Goal: Book appointment/travel/reservation

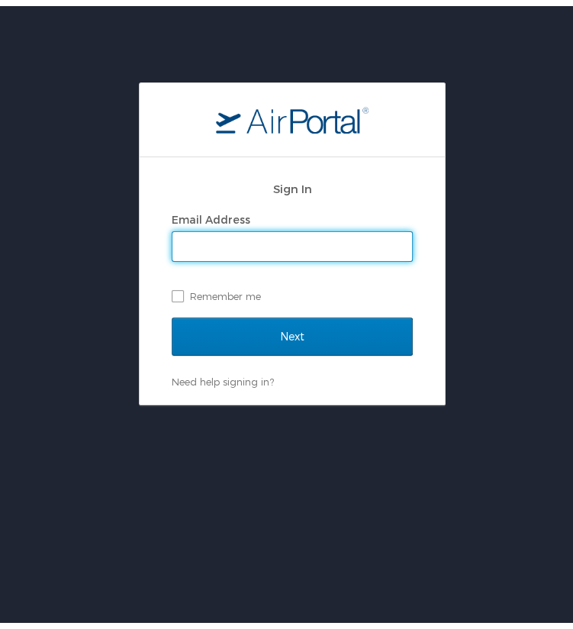
click at [316, 244] on input "Email Address" at bounding box center [292, 240] width 240 height 29
type input "everett.platt@i-labs.tech"
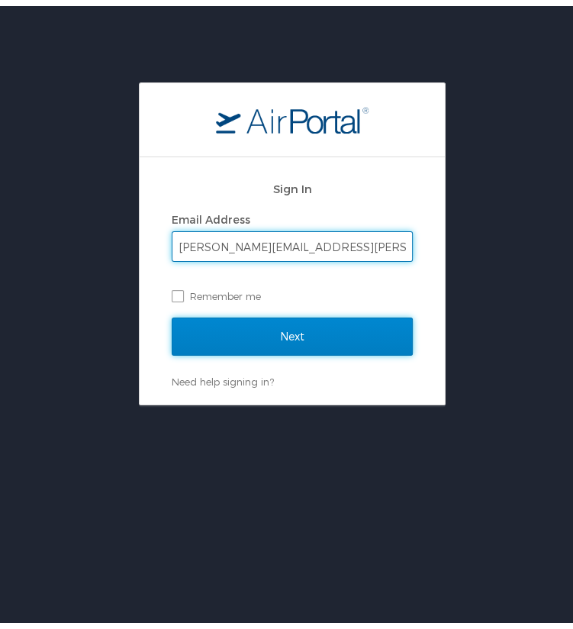
click at [287, 333] on input "Next" at bounding box center [292, 330] width 241 height 38
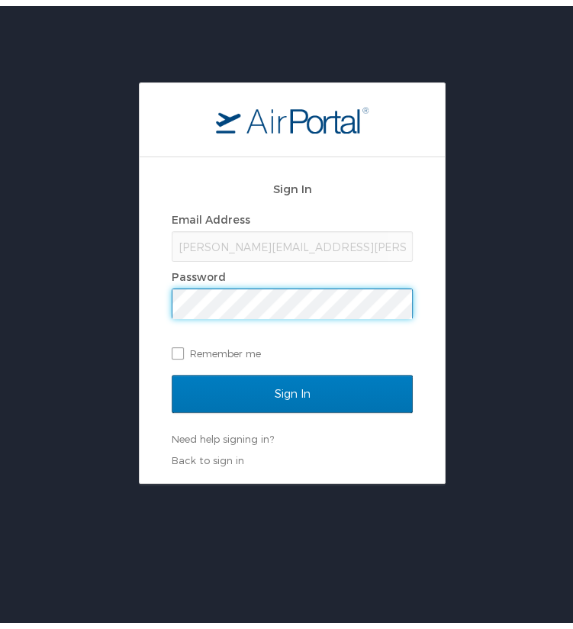
click at [172, 369] on input "Sign In" at bounding box center [292, 388] width 241 height 38
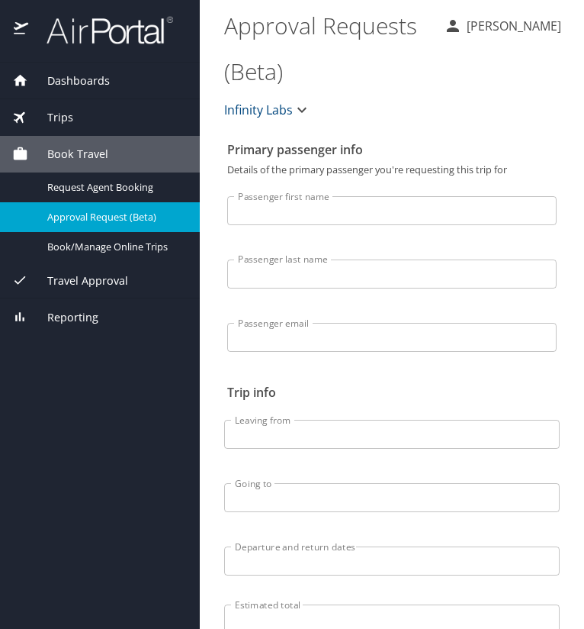
click at [59, 72] on span "Dashboards" at bounding box center [69, 80] width 82 height 17
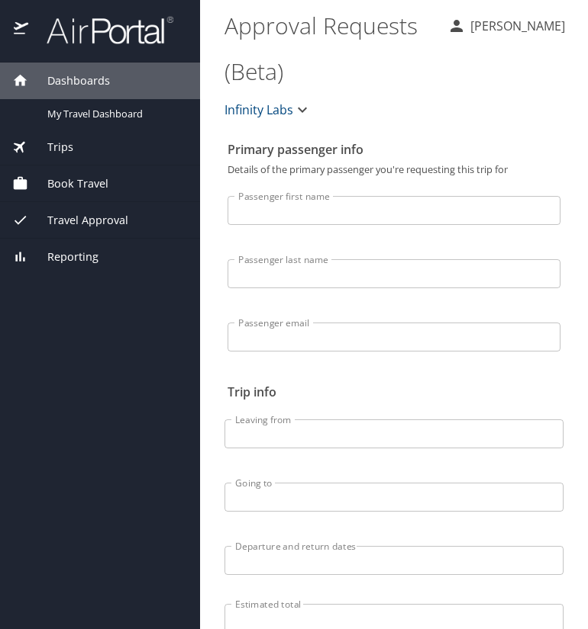
click at [36, 14] on div at bounding box center [100, 31] width 200 height 63
click at [75, 31] on img at bounding box center [101, 30] width 143 height 30
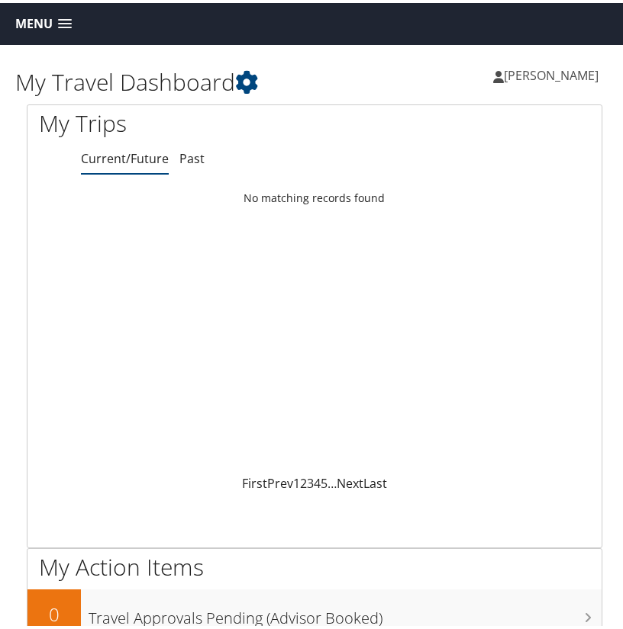
click at [68, 17] on span at bounding box center [65, 21] width 14 height 11
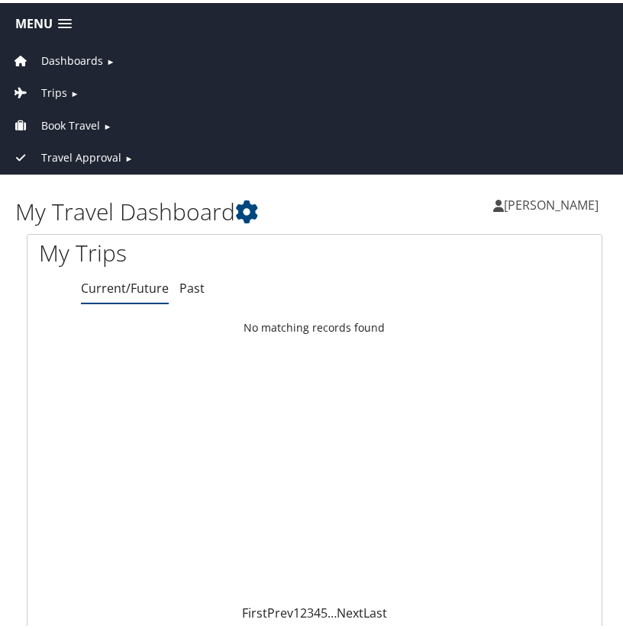
click at [82, 115] on span "Book Travel" at bounding box center [70, 122] width 59 height 17
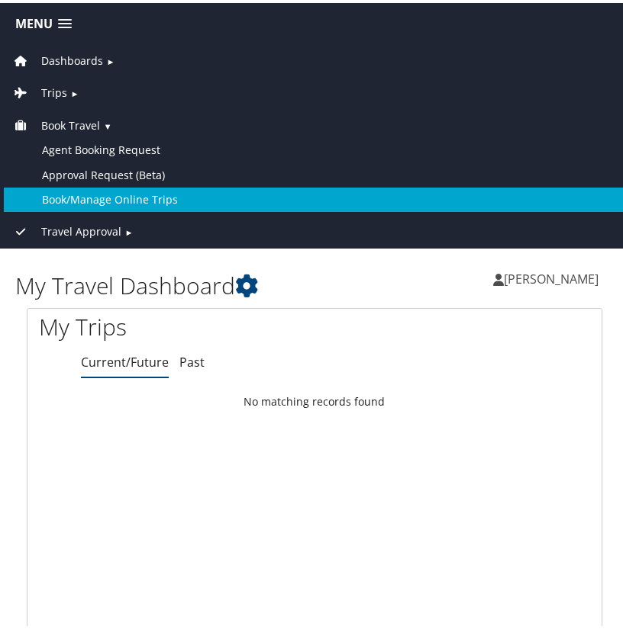
click at [105, 190] on link "Book/Manage Online Trips" at bounding box center [314, 197] width 621 height 24
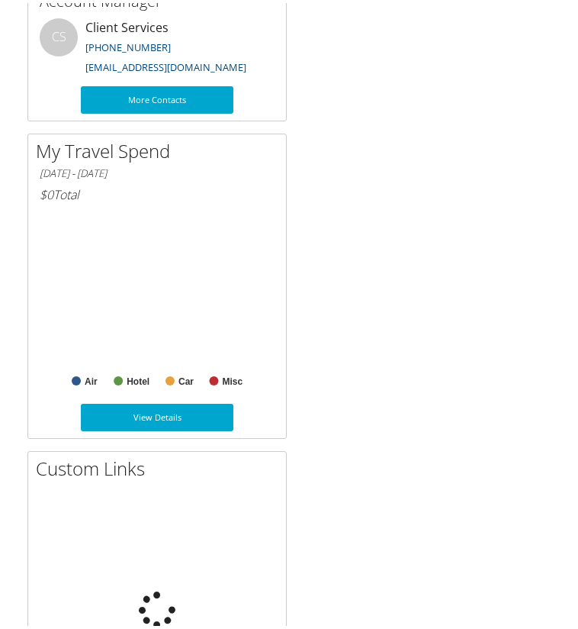
scroll to position [1718, 0]
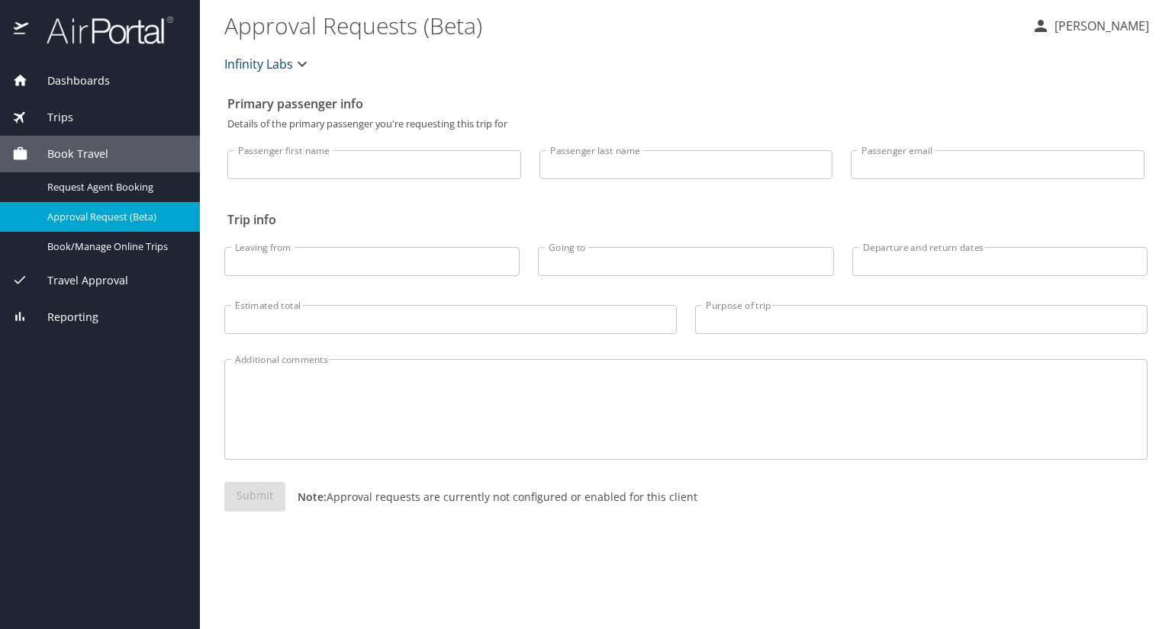
click at [60, 21] on img at bounding box center [101, 30] width 143 height 30
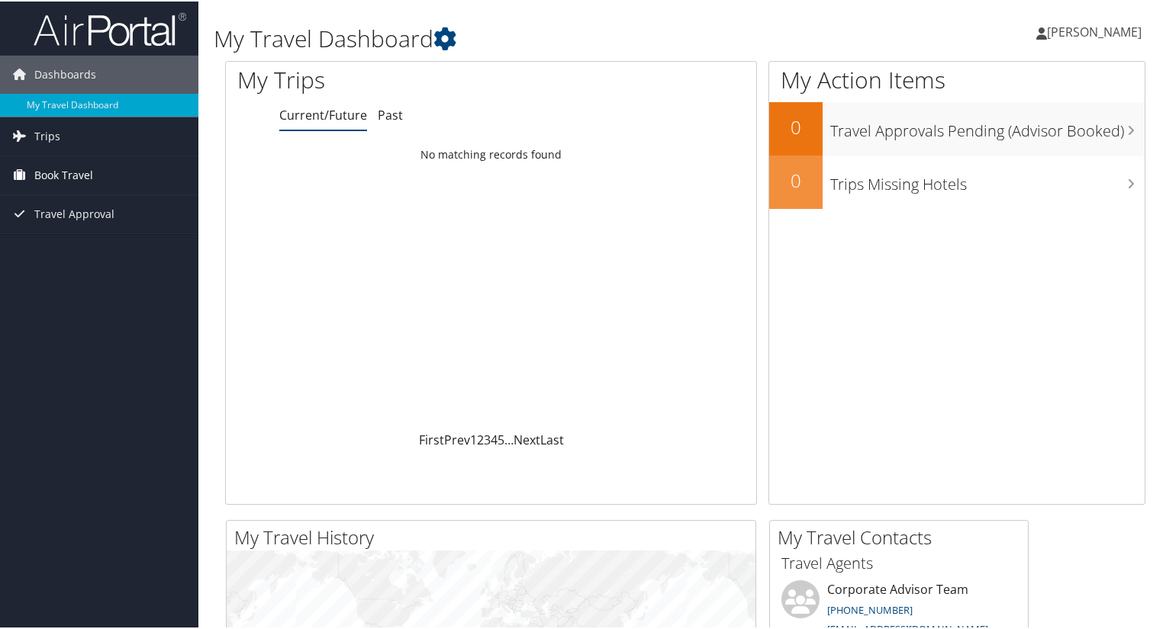
click at [101, 172] on link "Book Travel" at bounding box center [99, 174] width 198 height 38
click at [113, 262] on link "Travel Approval" at bounding box center [99, 281] width 198 height 38
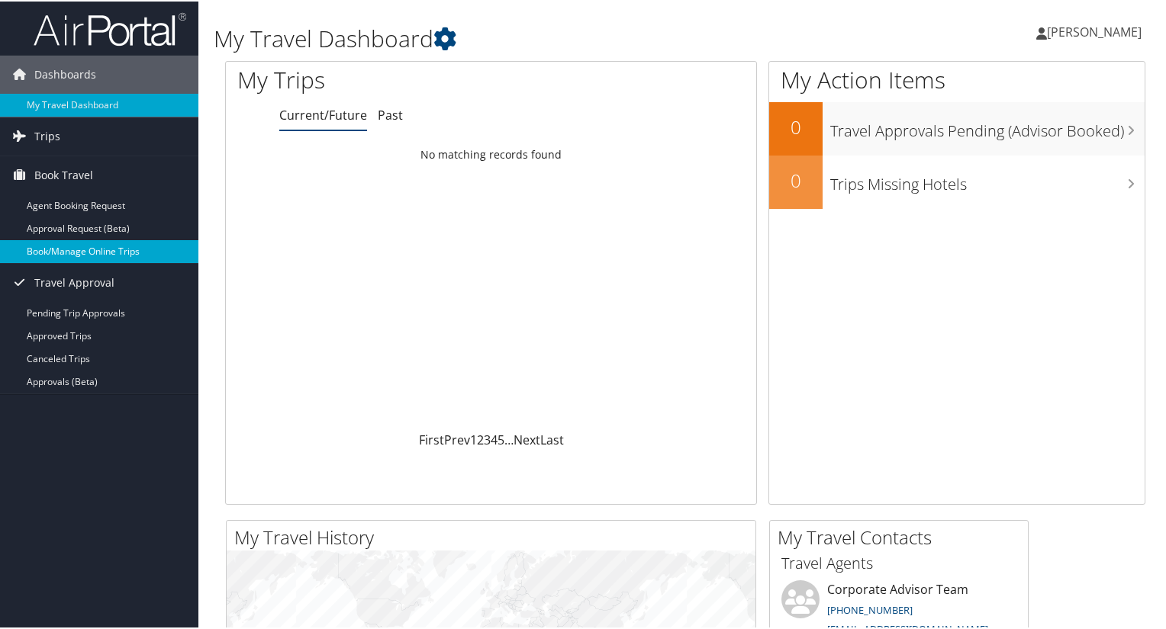
click at [121, 254] on link "Book/Manage Online Trips" at bounding box center [99, 250] width 198 height 23
